Goal: Task Accomplishment & Management: Use online tool/utility

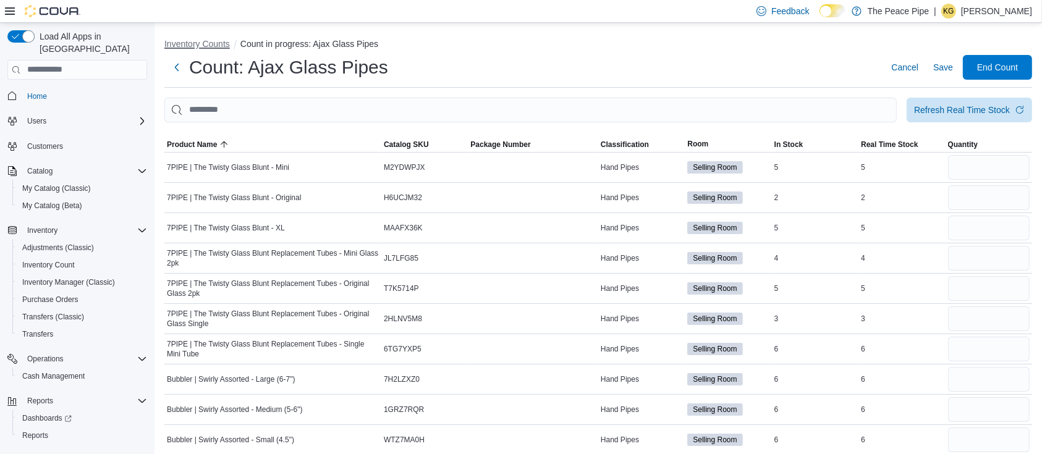
click at [185, 43] on button "Inventory Counts" at bounding box center [197, 44] width 66 height 10
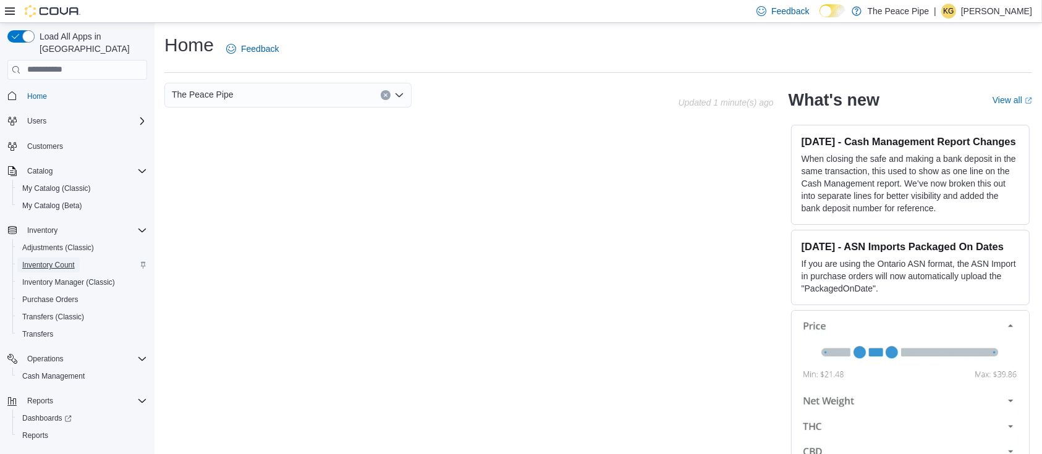
click at [59, 258] on span "Inventory Count" at bounding box center [48, 265] width 53 height 15
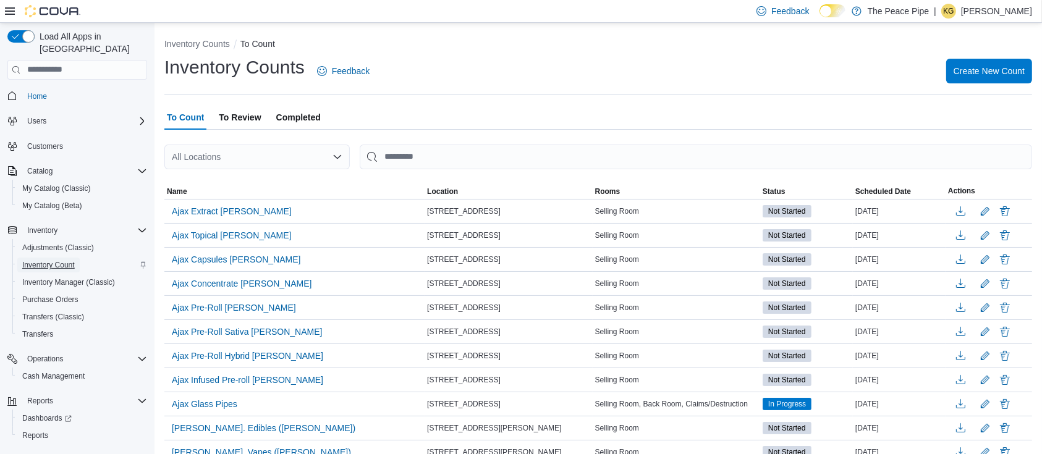
click at [59, 258] on span "Inventory Count" at bounding box center [48, 265] width 53 height 15
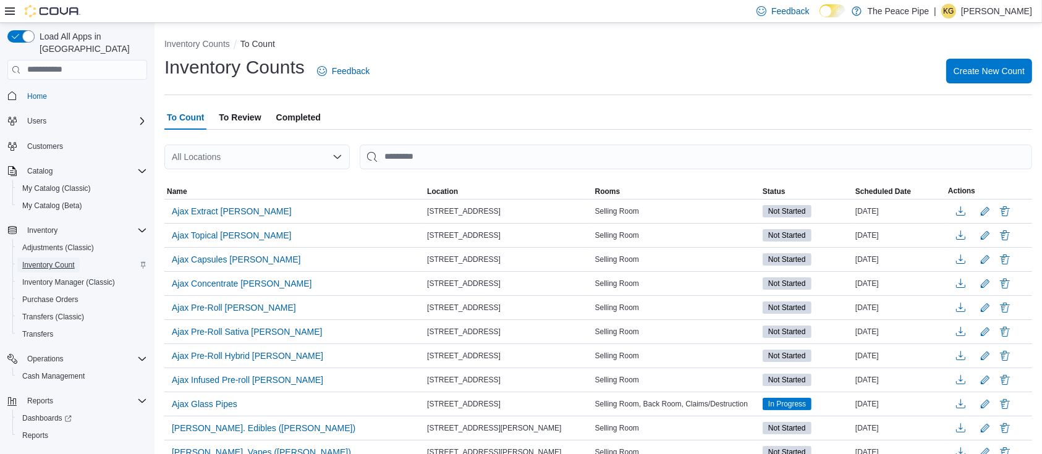
click at [59, 258] on span "Inventory Count" at bounding box center [48, 265] width 53 height 15
click at [535, 25] on div "Inventory Counts To Count Inventory Counts Feedback Create New Count To Count T…" at bounding box center [597, 331] width 887 height 617
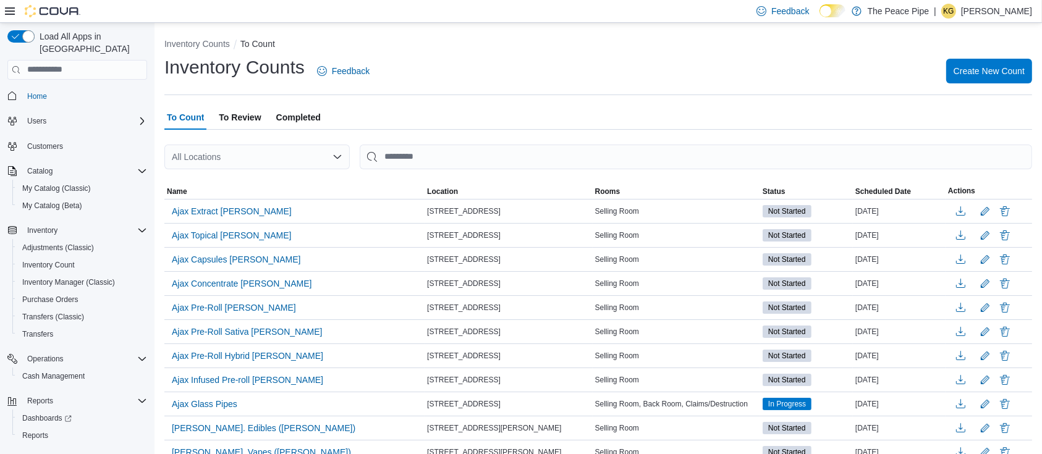
click at [535, 25] on div "Inventory Counts To Count Inventory Counts Feedback Create New Count To Count T…" at bounding box center [597, 331] width 887 height 617
click at [216, 210] on span "Ajax Extract Kirk" at bounding box center [232, 211] width 120 height 12
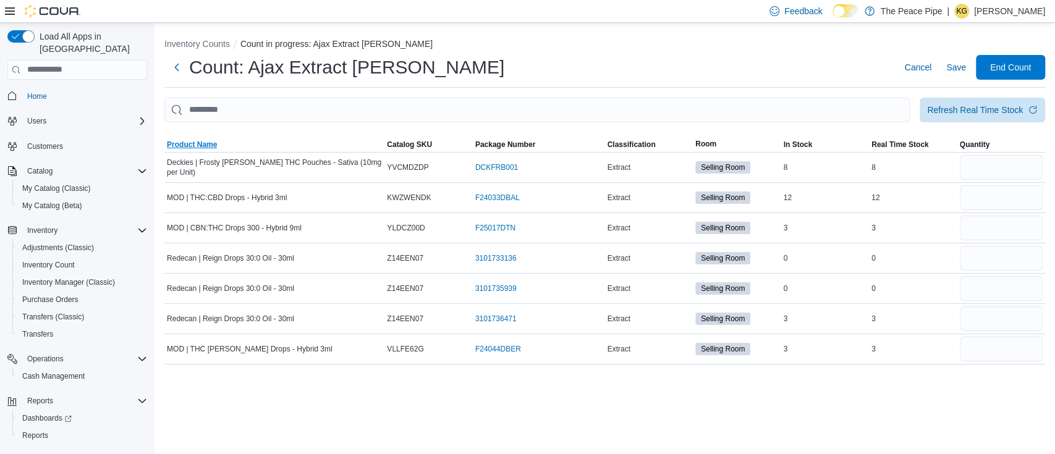
click at [208, 148] on span "Product Name" at bounding box center [192, 145] width 50 height 10
click at [1029, 164] on input "number" at bounding box center [1001, 167] width 83 height 25
type input "*"
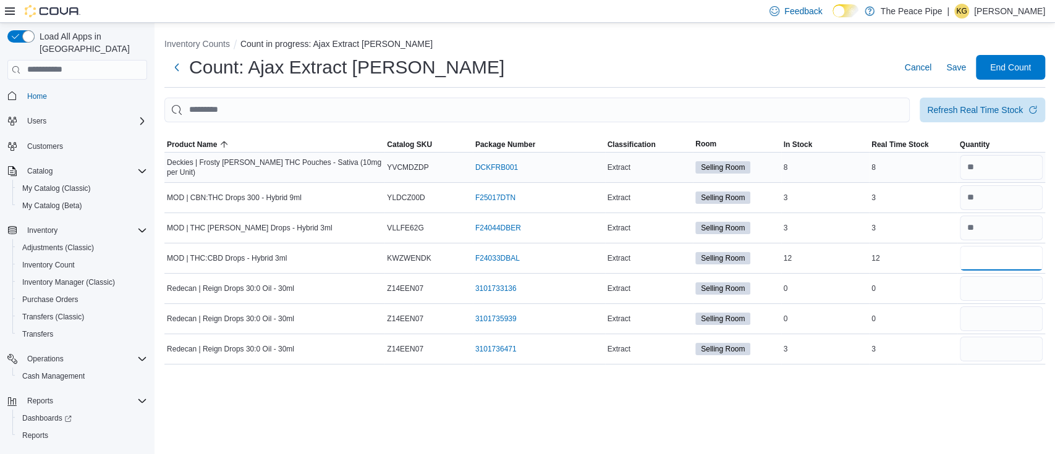
type input "**"
type input "*"
click at [954, 67] on span "Save" at bounding box center [956, 67] width 20 height 12
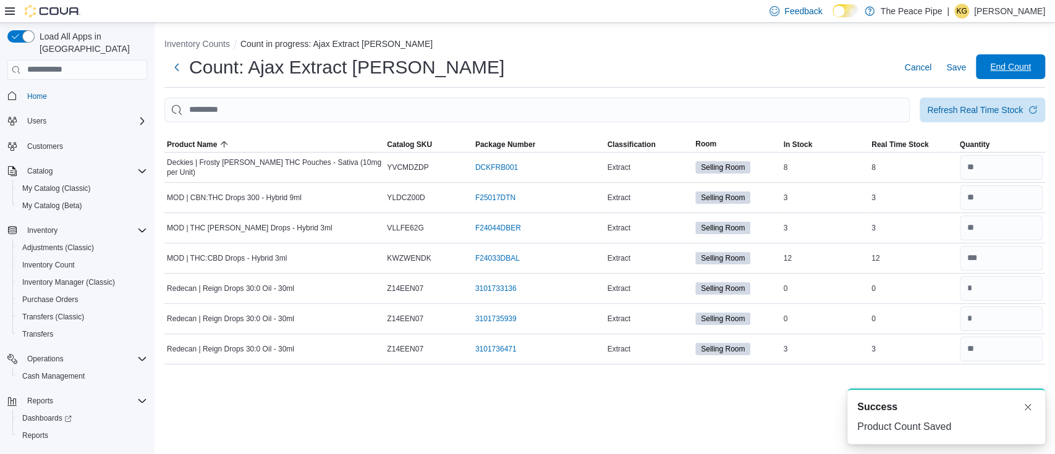
click at [984, 69] on span "End Count" at bounding box center [1010, 66] width 54 height 25
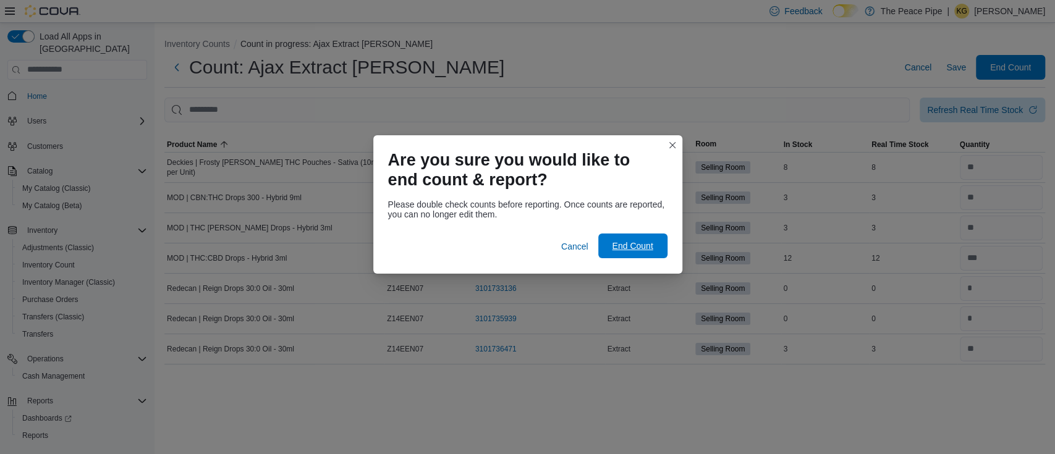
click at [659, 251] on span "End Count" at bounding box center [633, 246] width 54 height 25
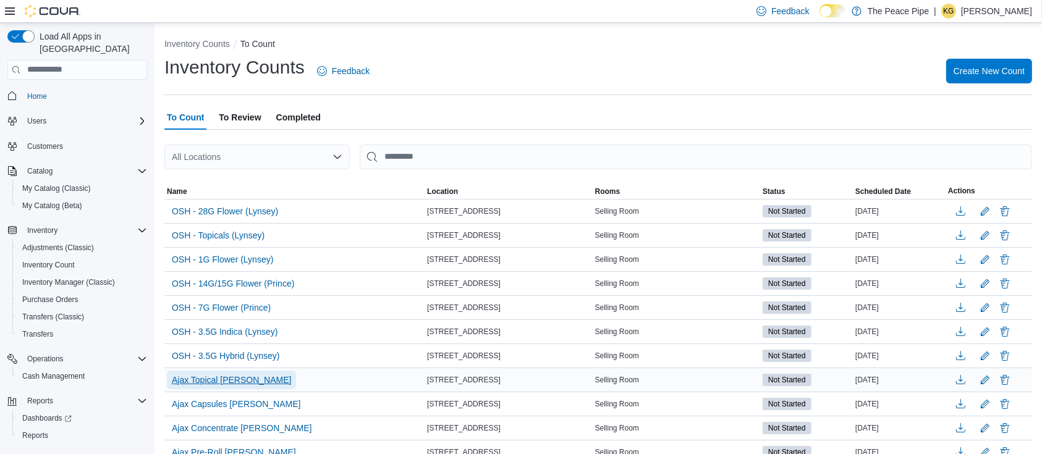
click at [218, 383] on span "Ajax Topical Kirk" at bounding box center [231, 380] width 119 height 12
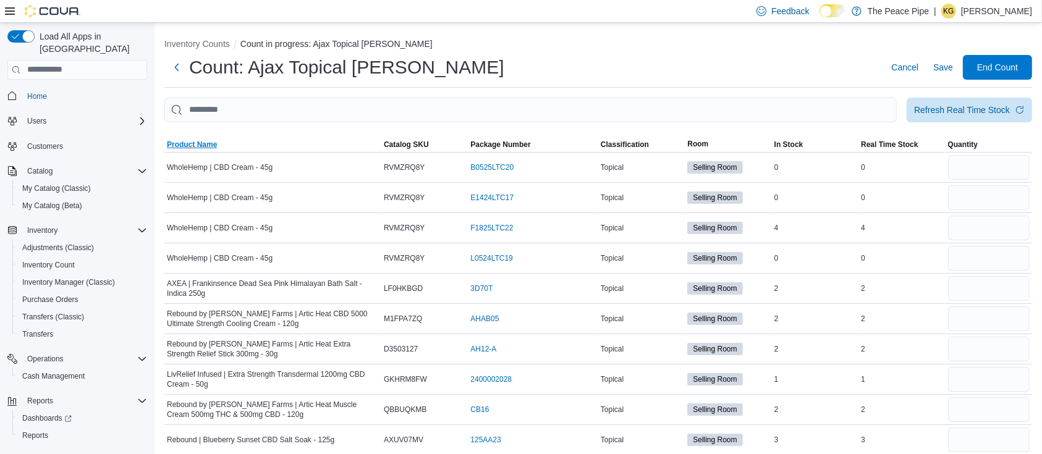
click at [206, 140] on span "Product Name" at bounding box center [192, 145] width 50 height 10
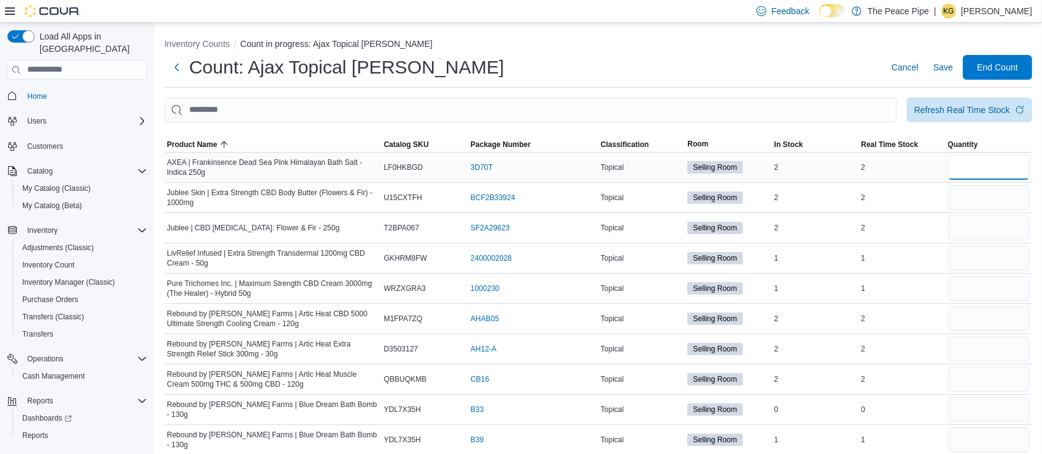
click at [987, 166] on input "number" at bounding box center [989, 167] width 82 height 25
type input "*"
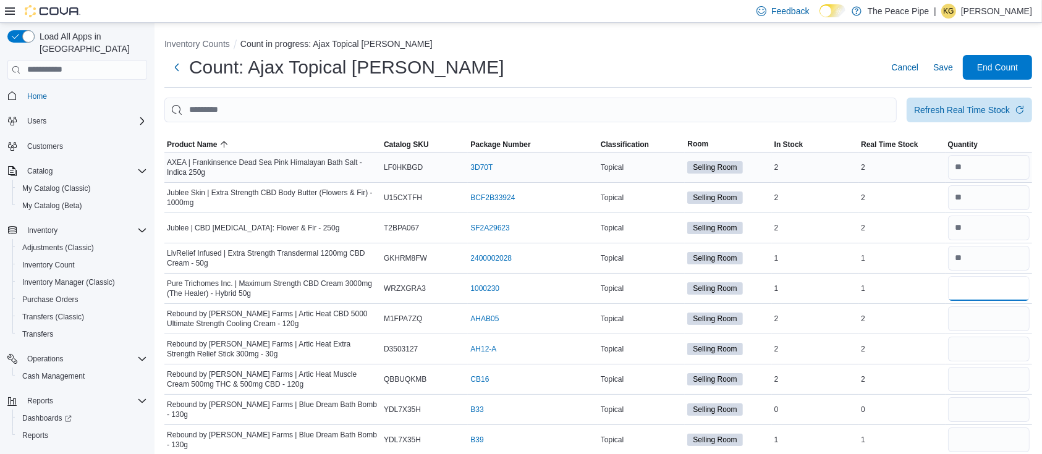
type input "*"
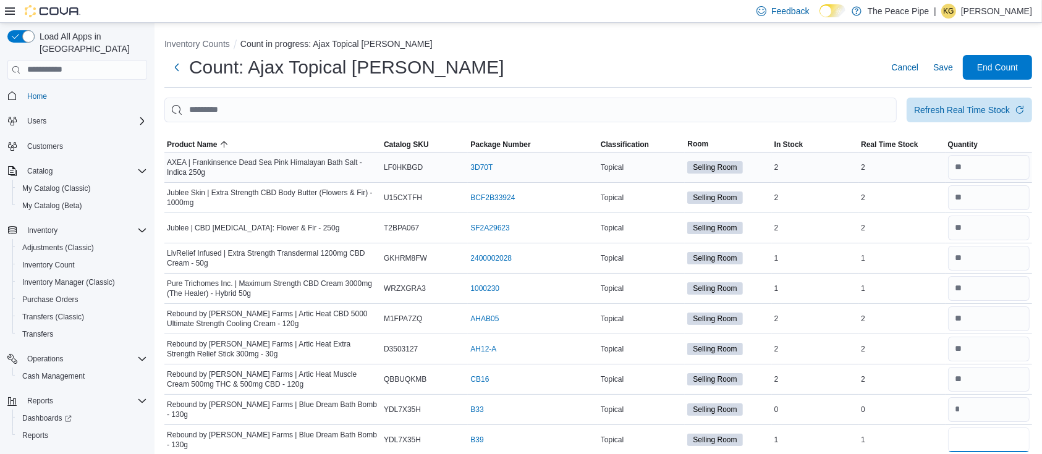
type input "*"
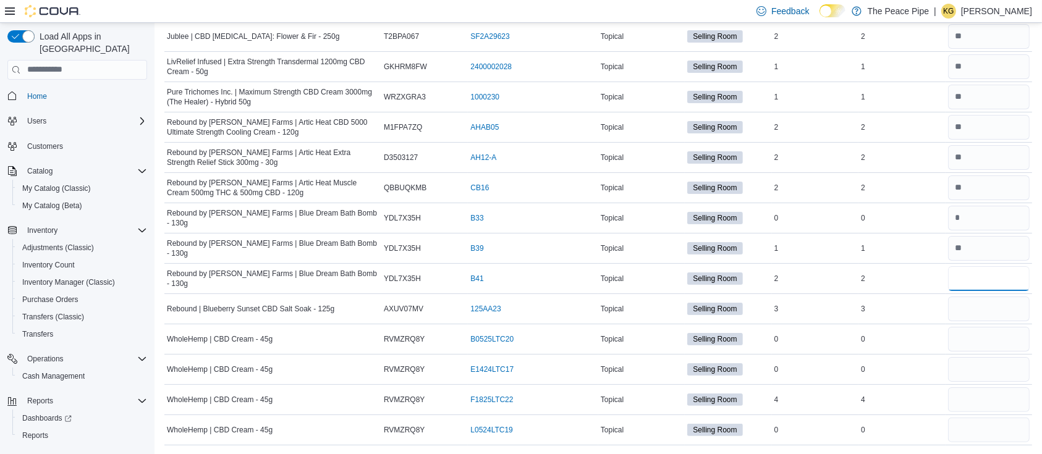
type input "*"
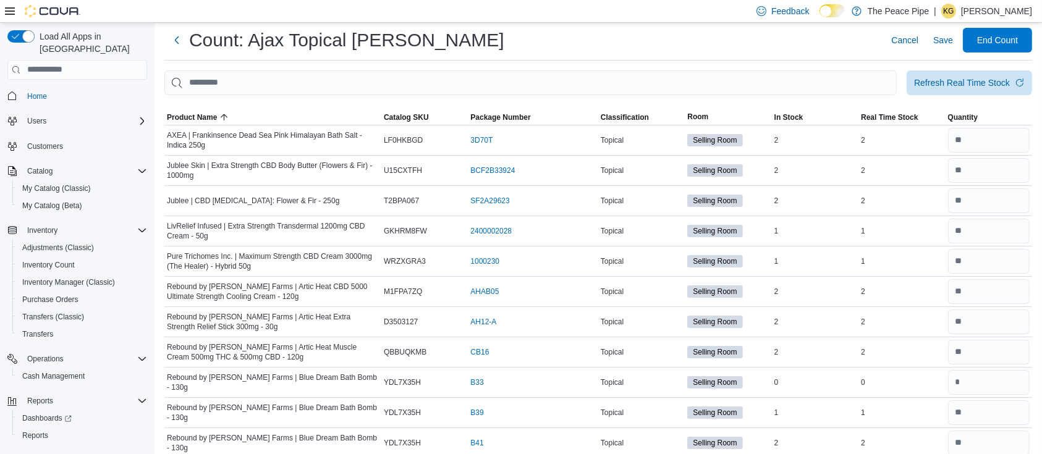
scroll to position [25, 0]
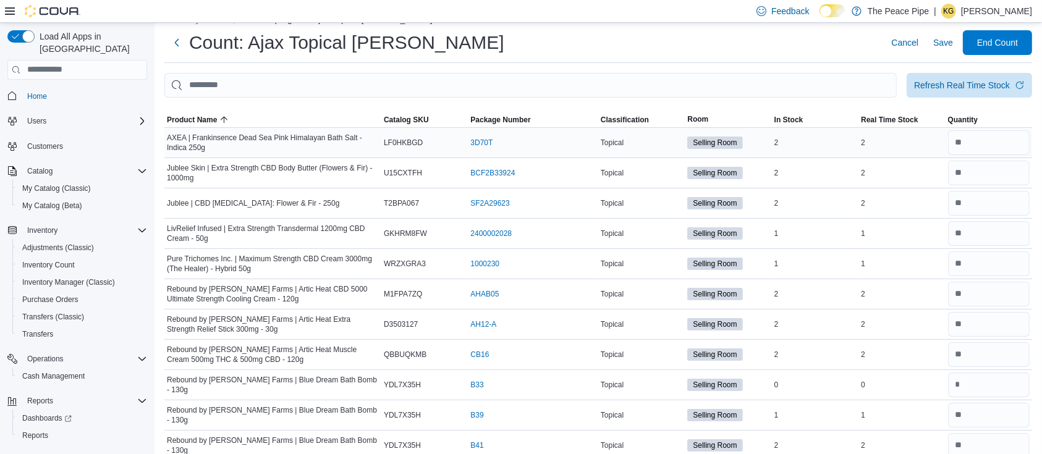
type input "*"
click at [1023, 145] on input "number" at bounding box center [989, 142] width 82 height 25
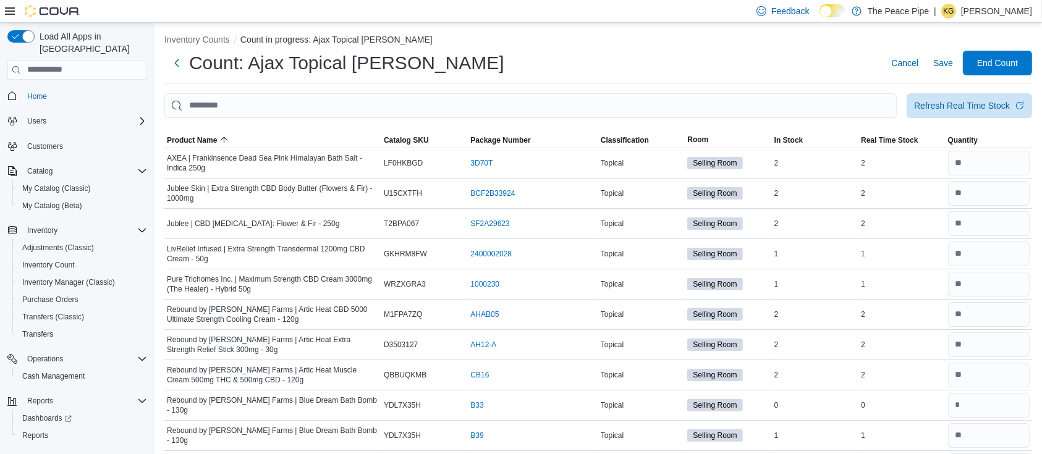
scroll to position [4, 0]
click at [953, 64] on span "Save" at bounding box center [943, 63] width 20 height 12
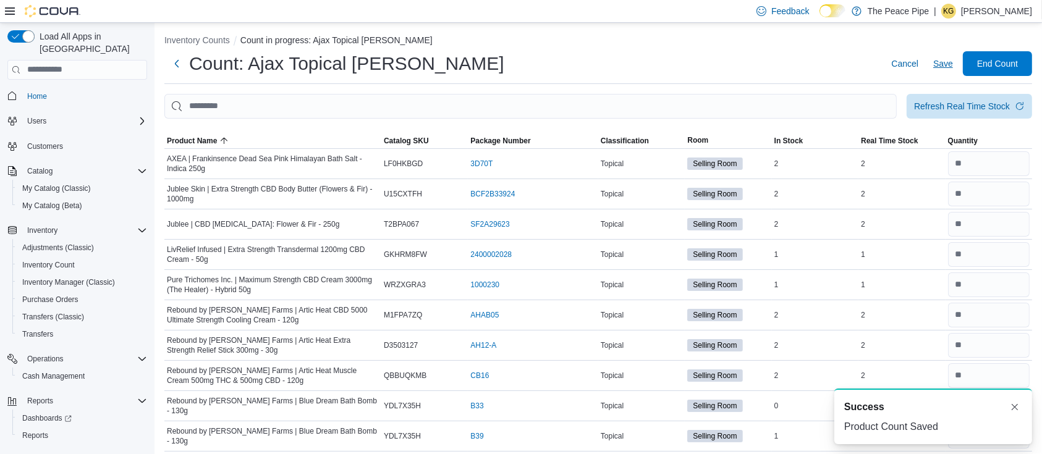
scroll to position [0, 0]
click at [994, 60] on span "End Count" at bounding box center [997, 63] width 41 height 12
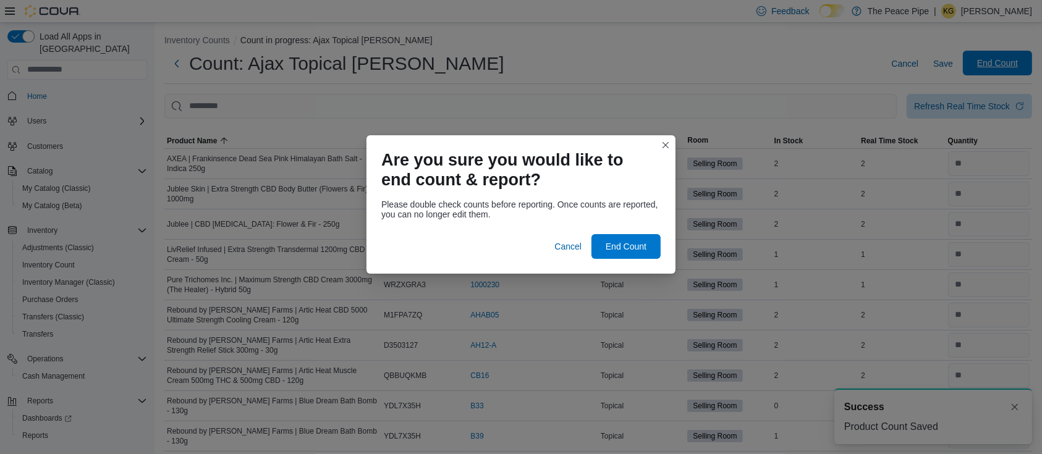
scroll to position [4, 0]
drag, startPoint x: 632, startPoint y: 250, endPoint x: 593, endPoint y: 197, distance: 66.4
click at [593, 197] on div "Please double check counts before reporting. Once counts are reported, you can …" at bounding box center [520, 234] width 309 height 79
click at [626, 241] on span "End Count" at bounding box center [626, 246] width 41 height 12
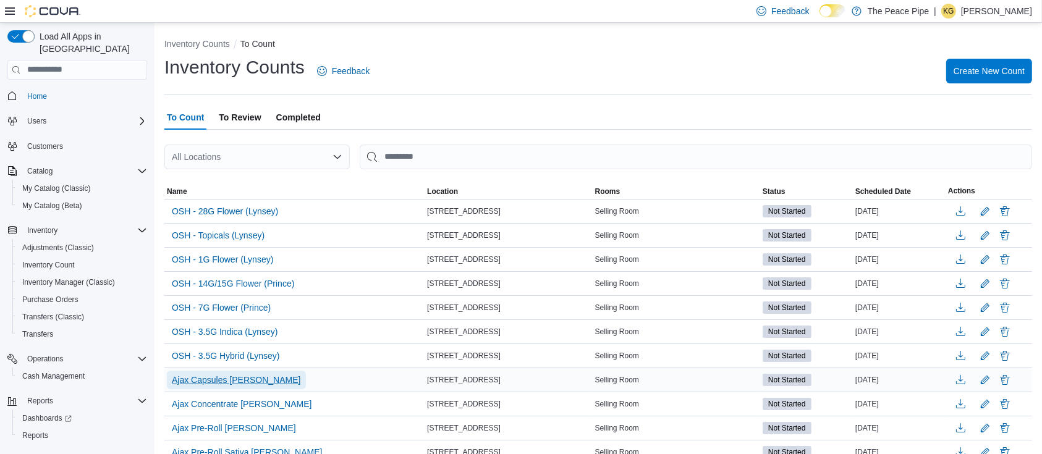
click at [208, 374] on span "Ajax Capsules Kirk" at bounding box center [236, 380] width 129 height 12
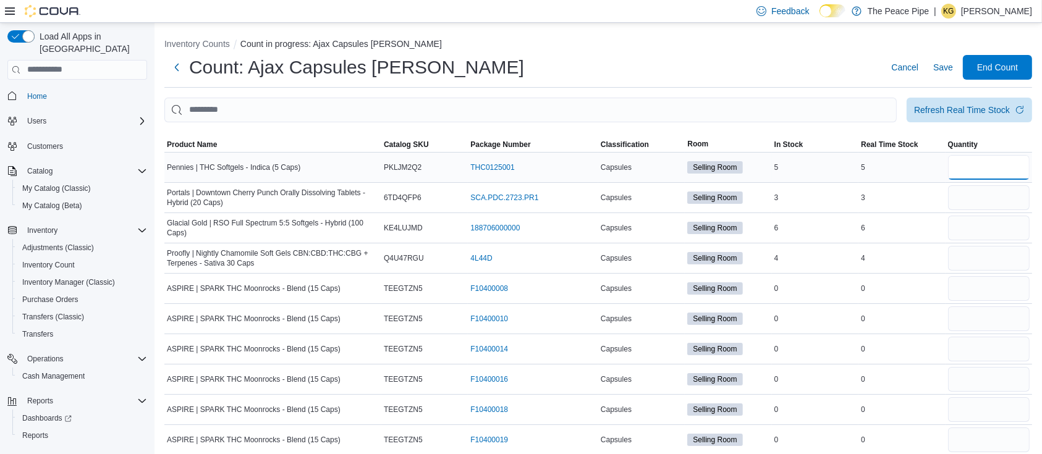
click at [994, 165] on input "number" at bounding box center [989, 167] width 82 height 25
type input "*"
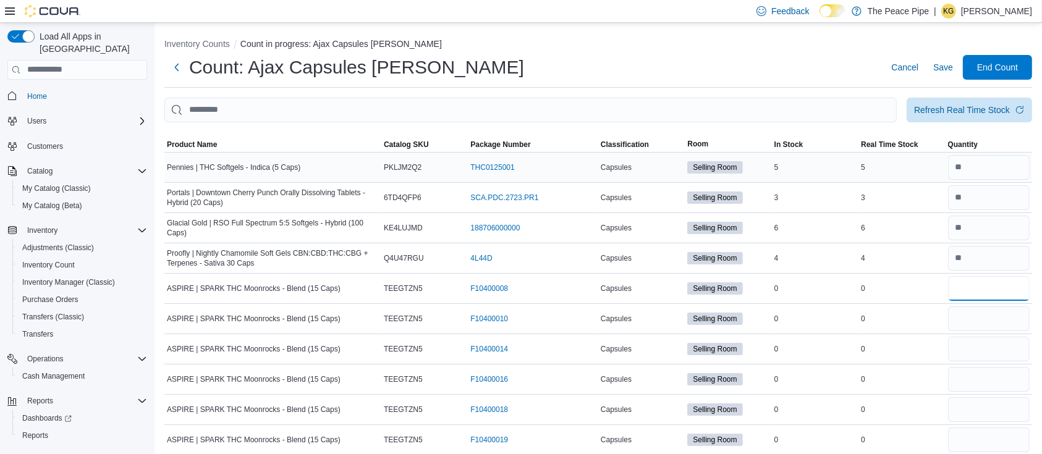
type input "*"
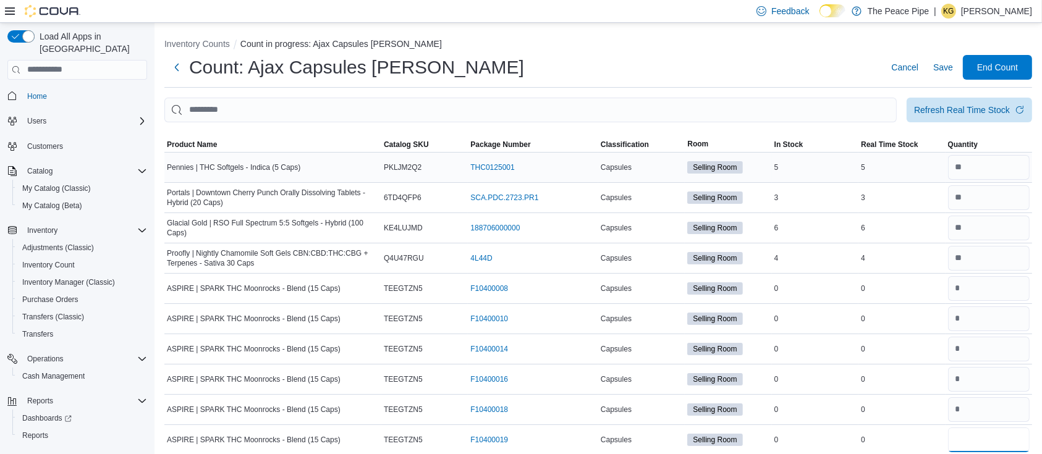
type input "*"
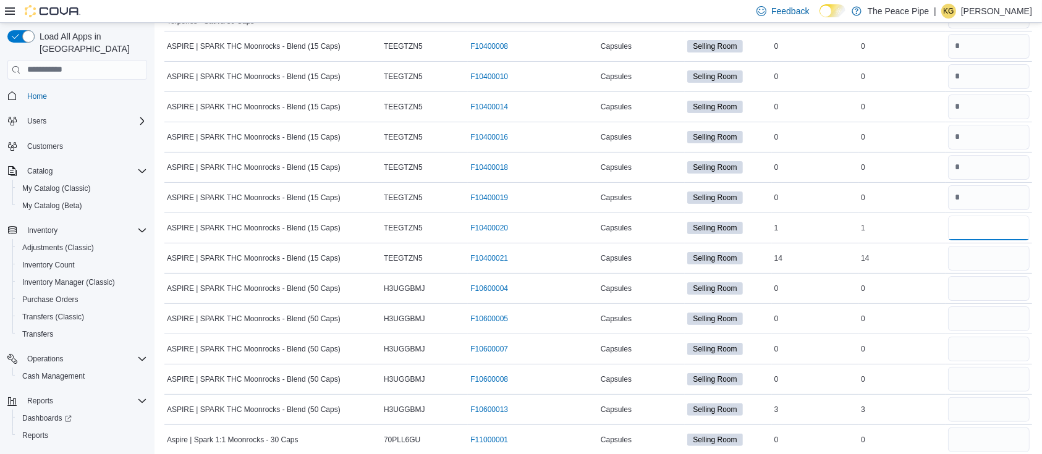
type input "*"
type input "**"
type input "*"
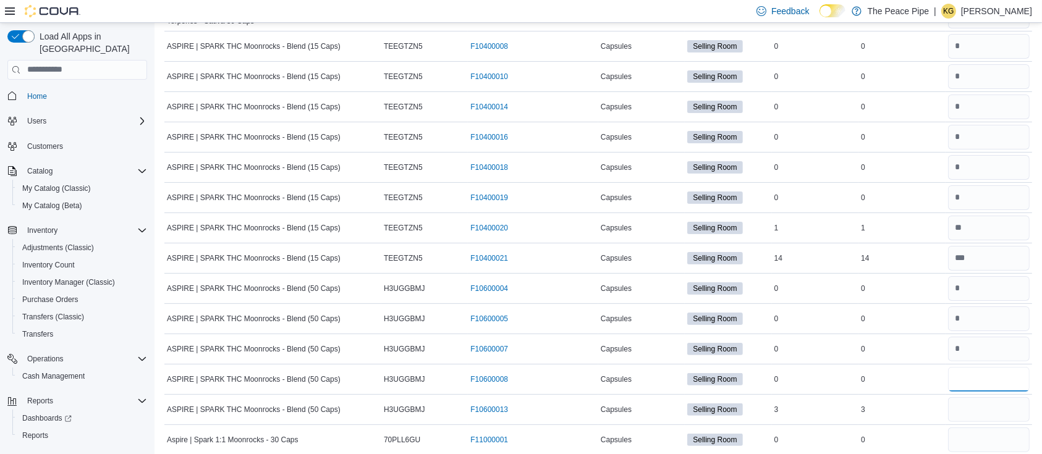
type input "*"
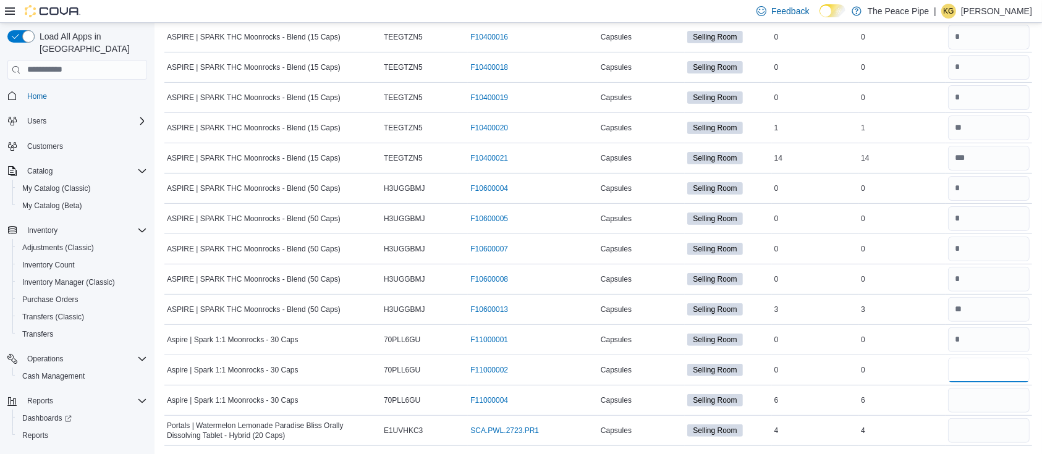
type input "*"
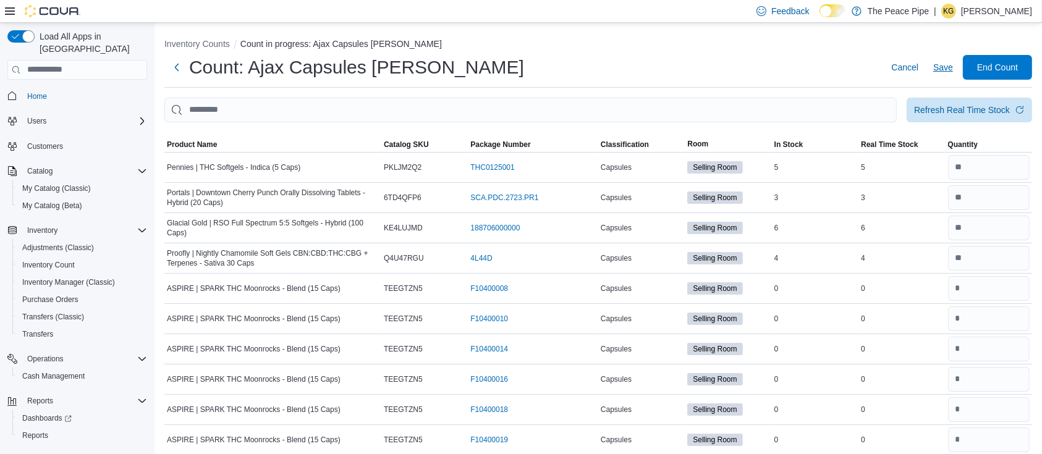
type input "*"
click at [947, 62] on span "Save" at bounding box center [943, 67] width 20 height 12
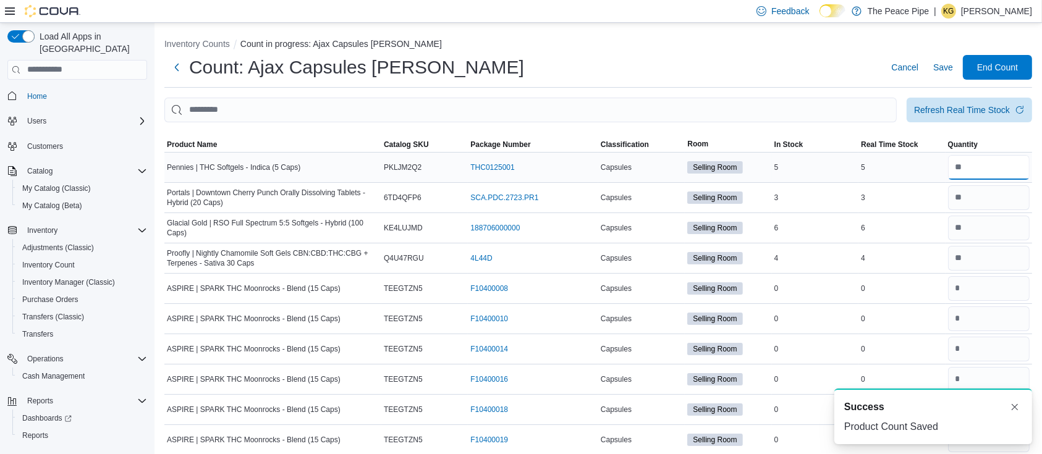
click at [987, 161] on input "number" at bounding box center [989, 167] width 82 height 25
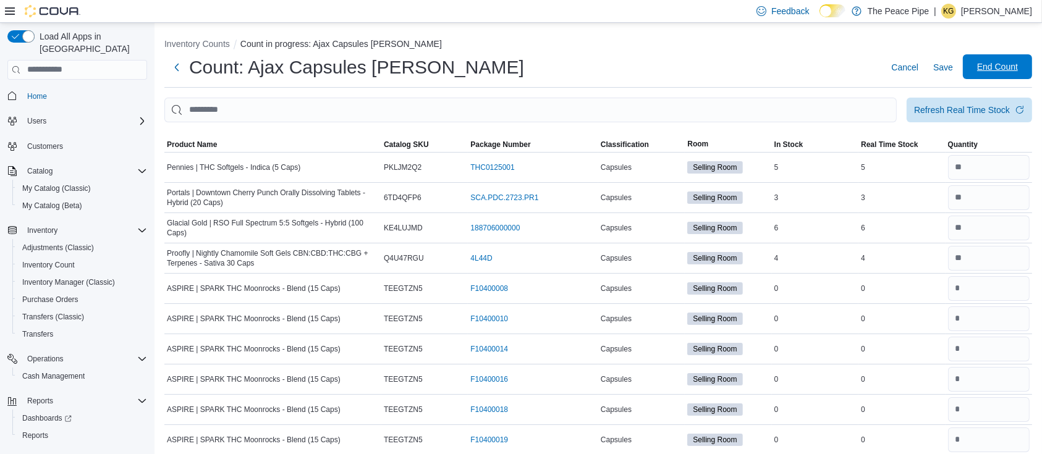
click at [987, 62] on span "End Count" at bounding box center [997, 66] width 54 height 25
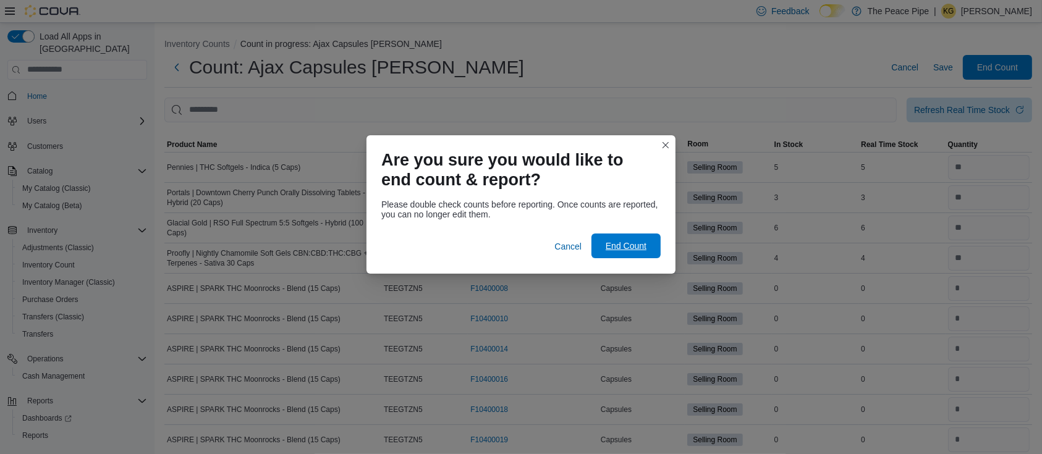
click at [635, 240] on span "End Count" at bounding box center [626, 246] width 54 height 25
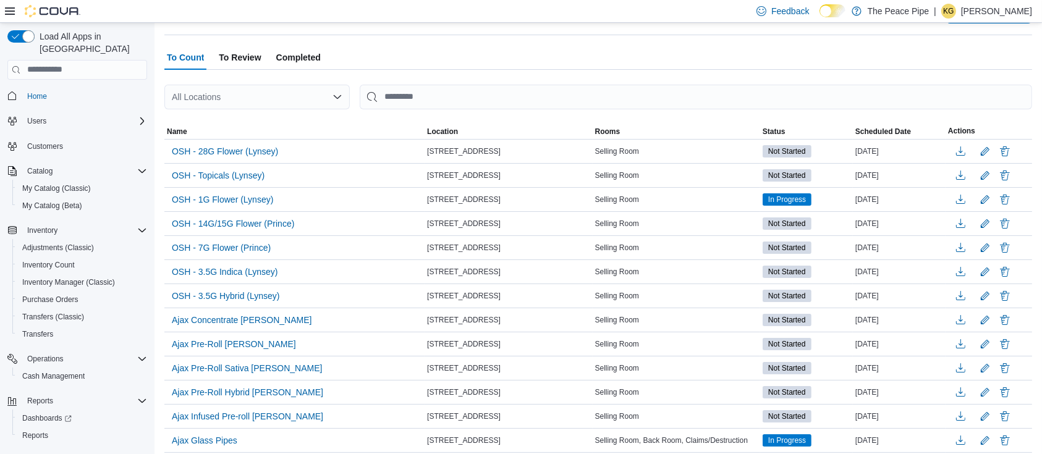
scroll to position [63, 0]
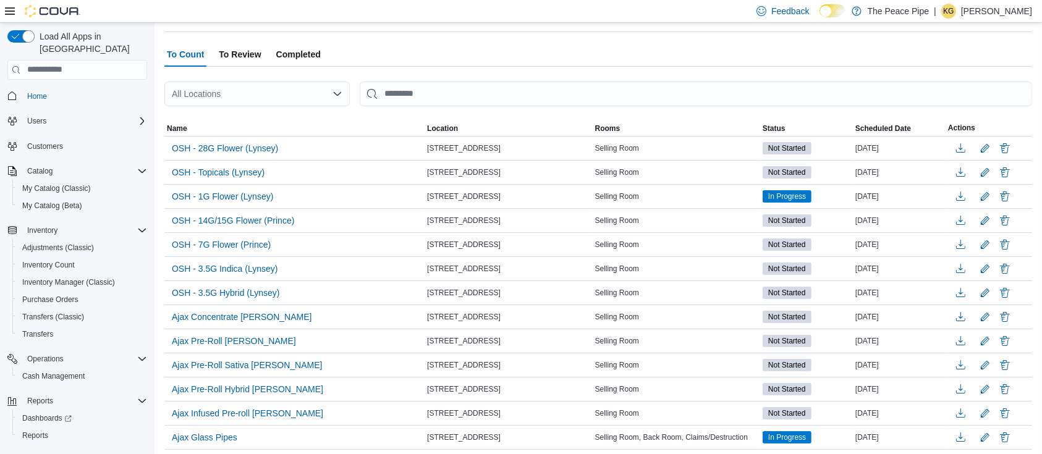
click at [258, 59] on span "To Review" at bounding box center [240, 54] width 42 height 25
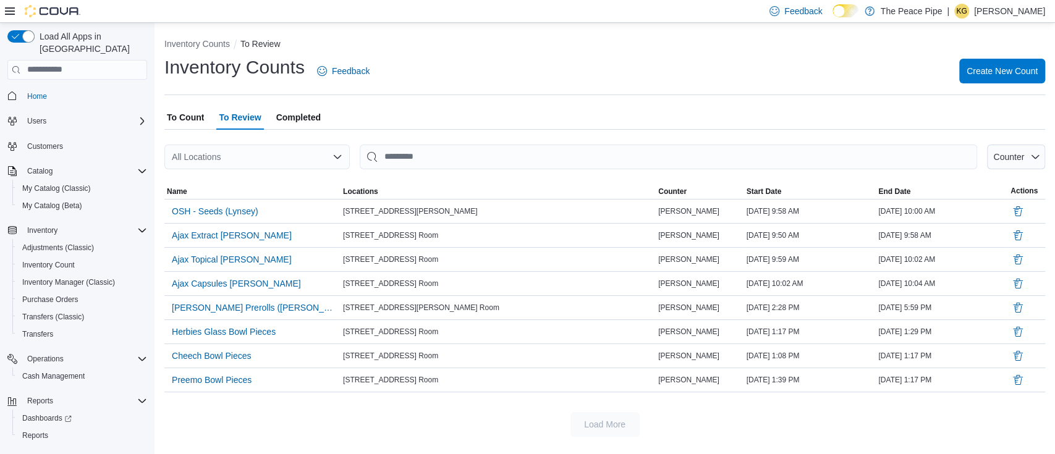
click at [191, 117] on span "To Count" at bounding box center [185, 117] width 37 height 25
